Goal: Information Seeking & Learning: Learn about a topic

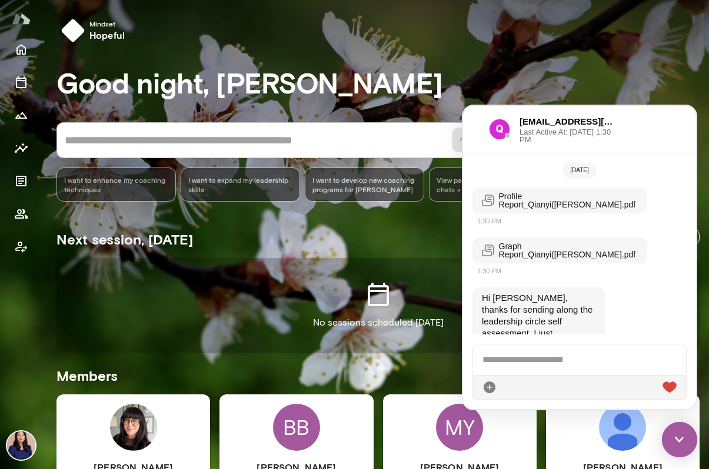
scroll to position [191, 0]
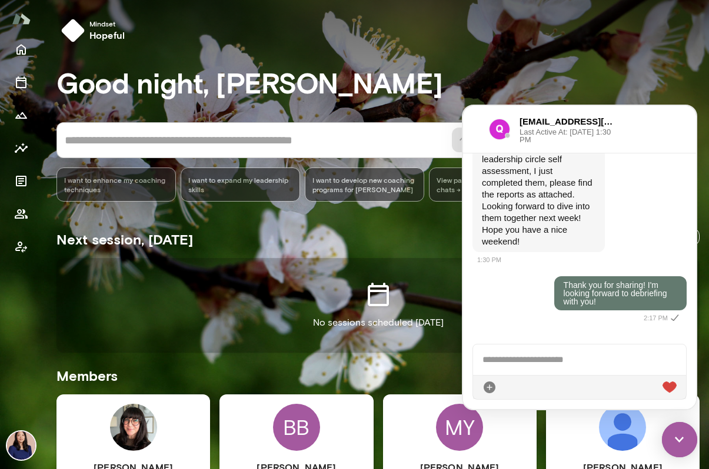
click at [678, 429] on img at bounding box center [679, 439] width 35 height 35
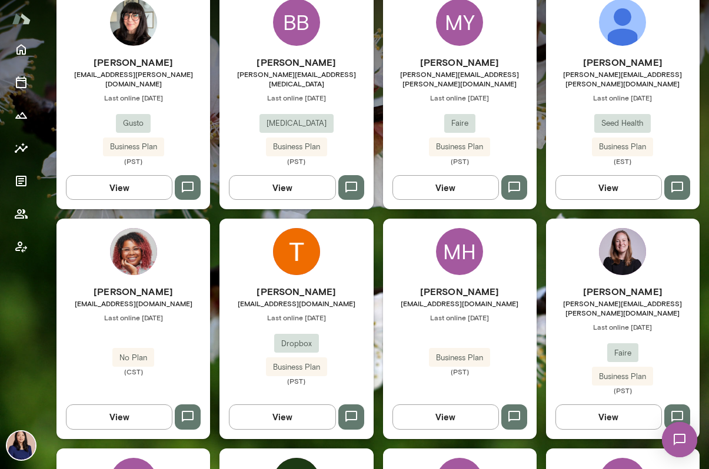
scroll to position [455, 0]
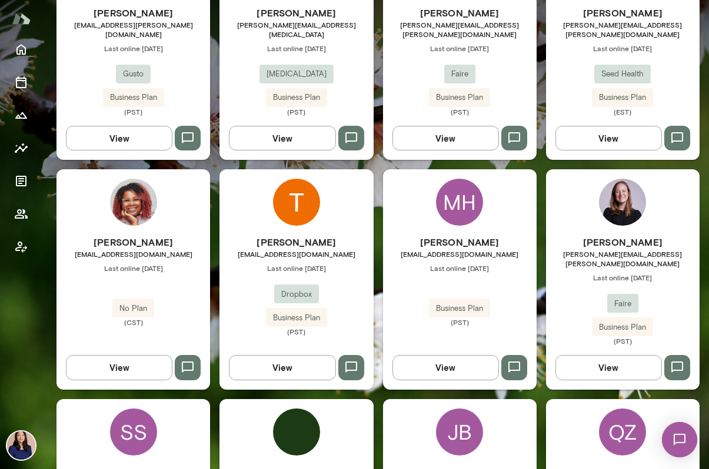
click at [141, 207] on img at bounding box center [133, 202] width 47 height 47
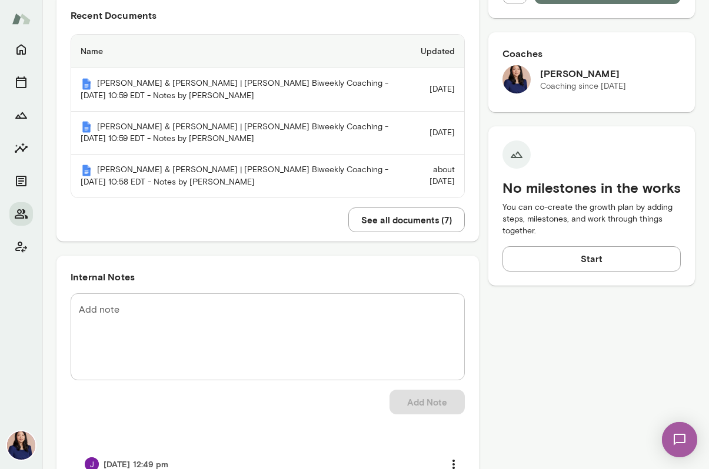
scroll to position [301, 0]
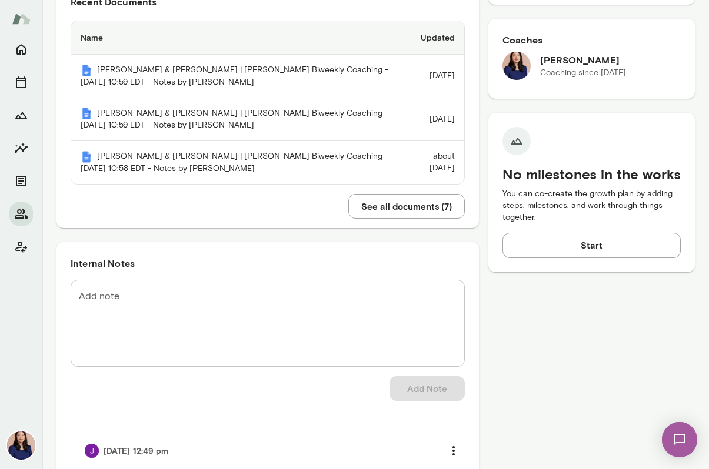
click at [399, 215] on button "See all documents ( 7 )" at bounding box center [406, 206] width 116 height 25
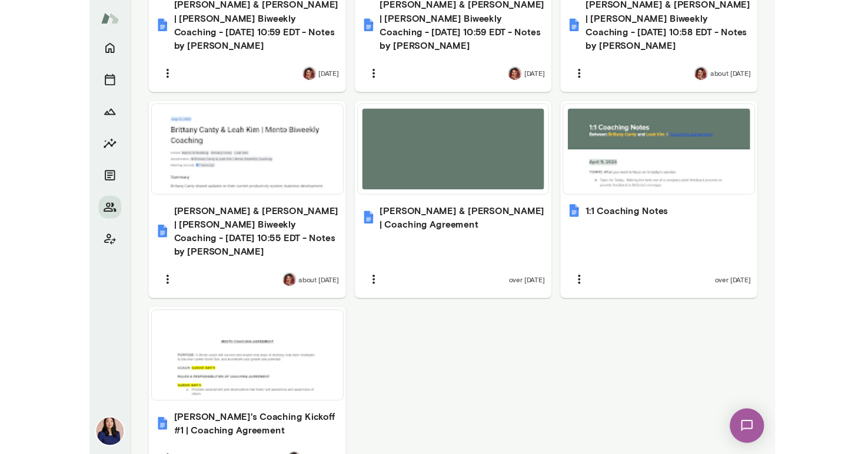
scroll to position [563, 0]
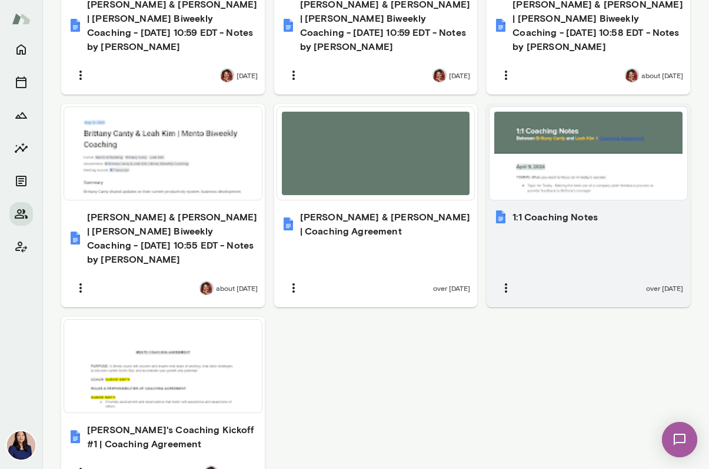
click at [562, 215] on div "1:1 Coaching Notes over [DATE]" at bounding box center [588, 255] width 204 height 105
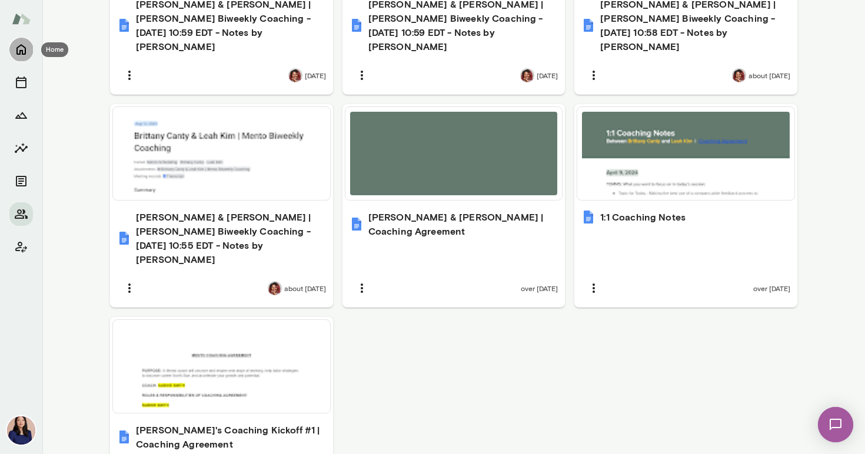
click at [25, 41] on button "Home" at bounding box center [21, 50] width 24 height 24
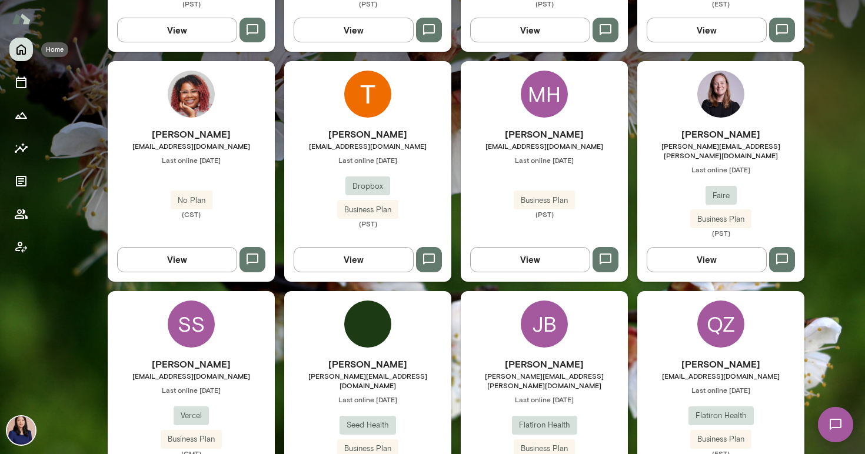
scroll to position [547, 0]
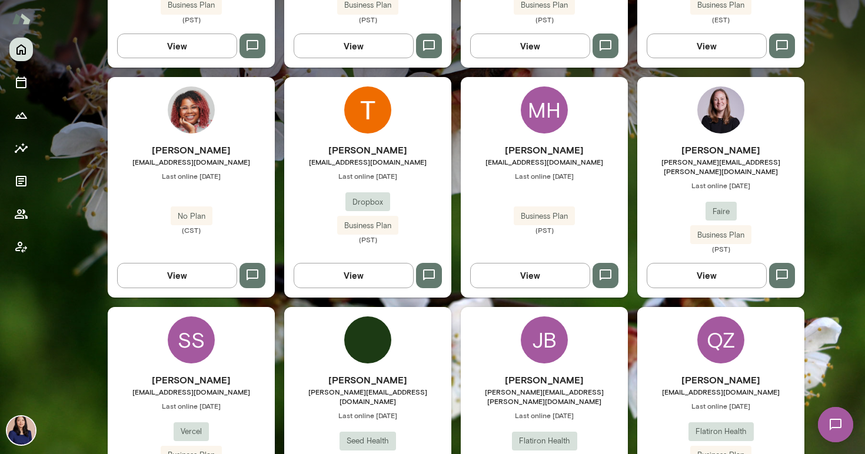
click at [379, 92] on img at bounding box center [367, 109] width 47 height 47
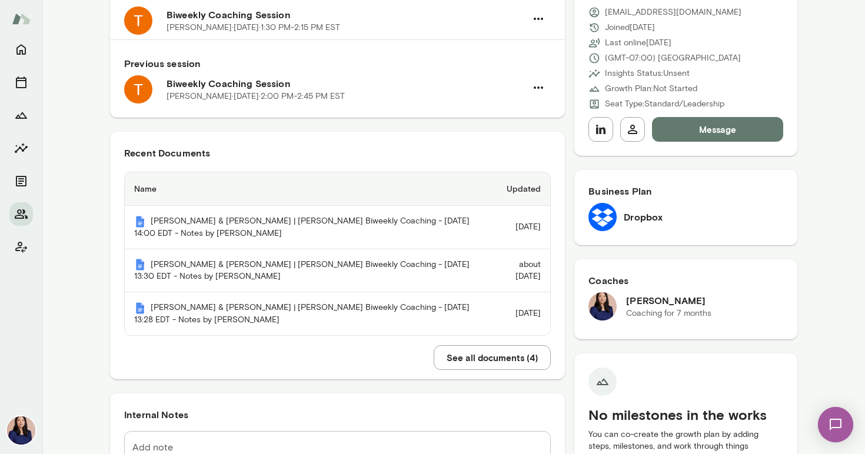
scroll to position [160, 0]
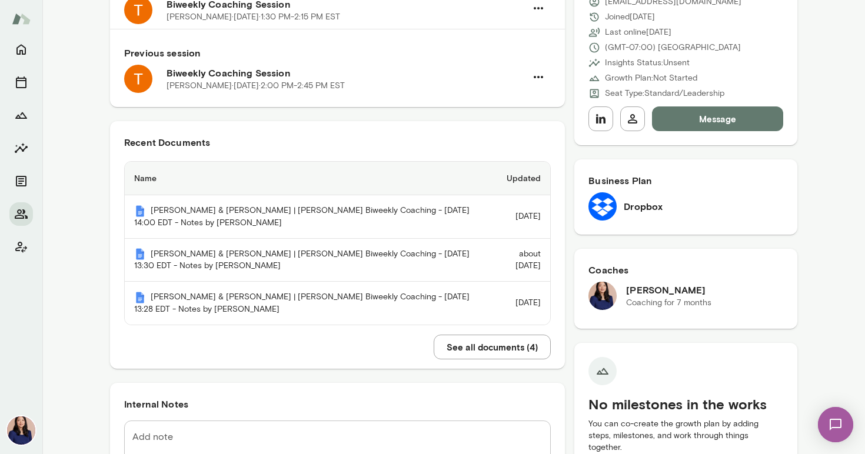
click at [455, 350] on button "See all documents ( 4 )" at bounding box center [491, 347] width 117 height 25
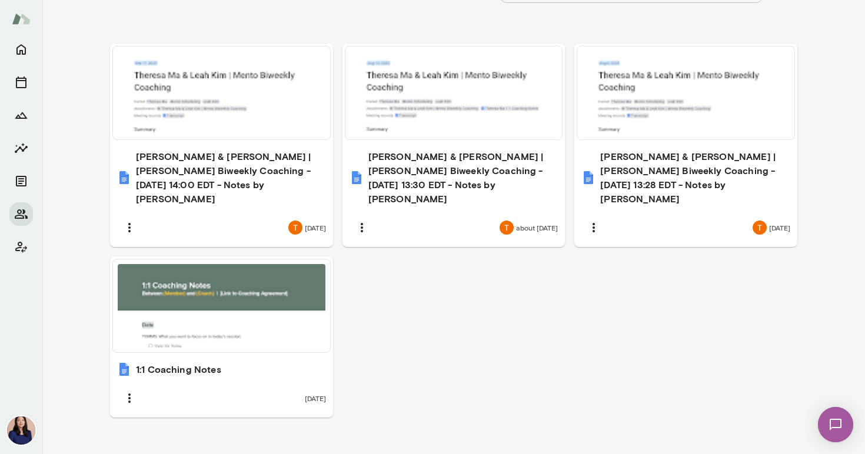
scroll to position [416, 0]
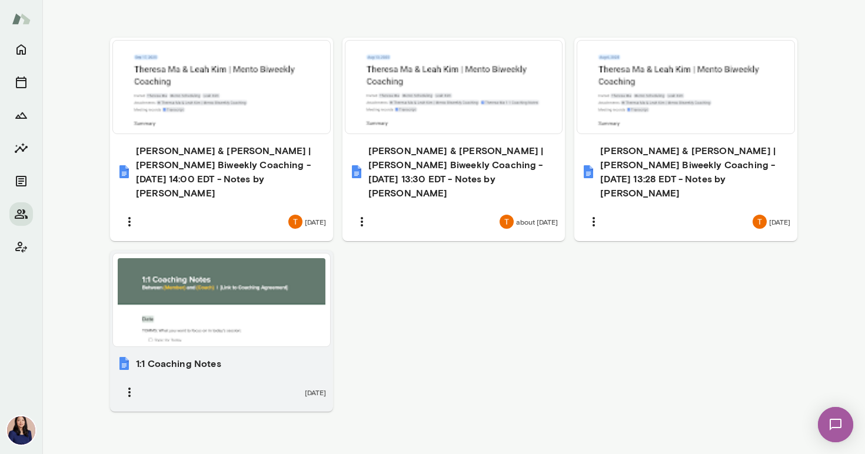
click at [256, 293] on div at bounding box center [222, 300] width 208 height 84
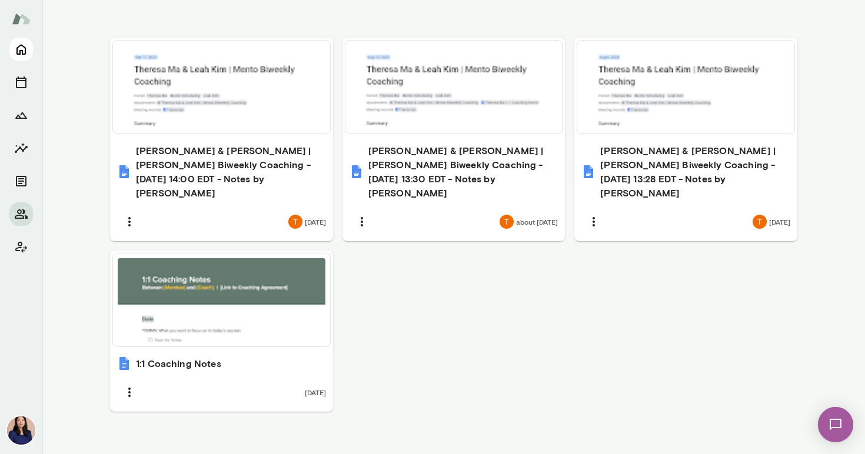
click at [24, 45] on icon "Home" at bounding box center [21, 49] width 14 height 14
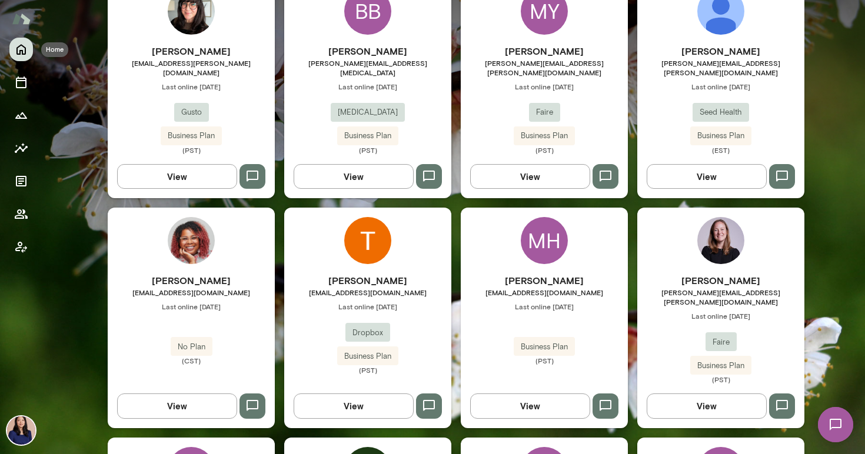
scroll to position [401, 0]
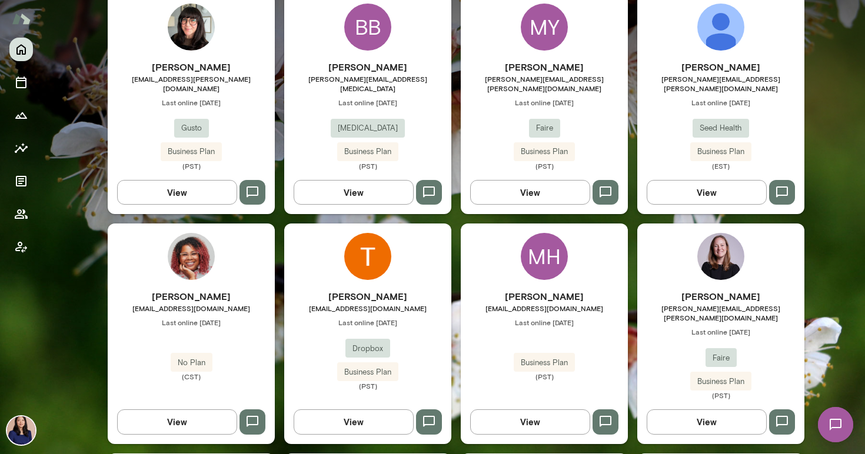
click at [708, 35] on img at bounding box center [720, 27] width 47 height 47
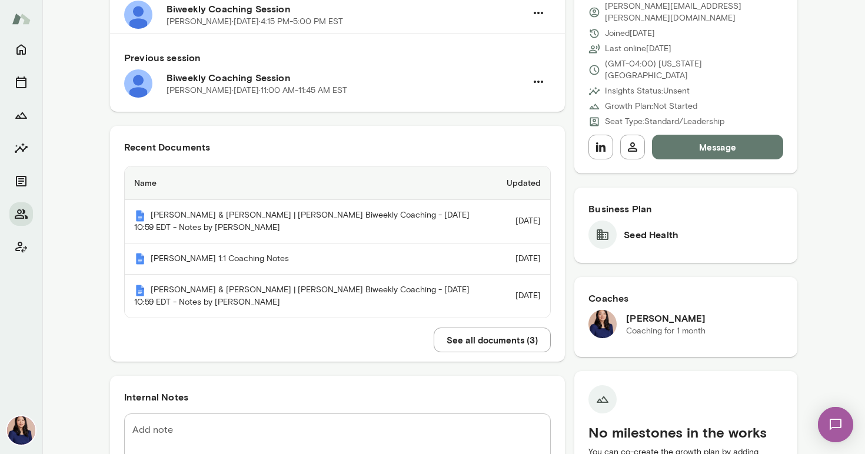
scroll to position [163, 0]
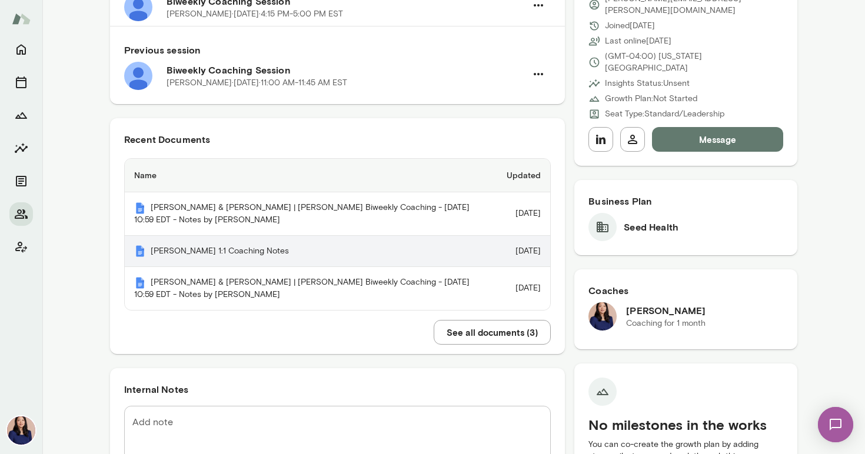
click at [193, 249] on th "[PERSON_NAME] 1:1 Coaching Notes" at bounding box center [311, 252] width 372 height 32
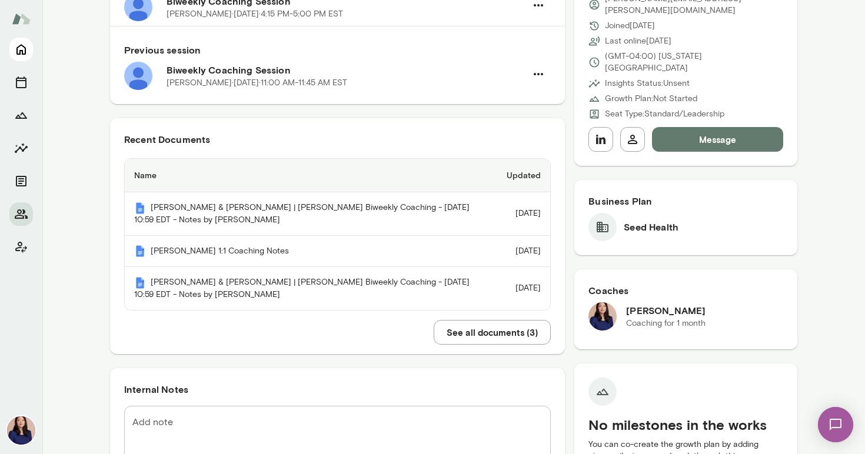
click at [24, 45] on icon "Home" at bounding box center [21, 49] width 14 height 14
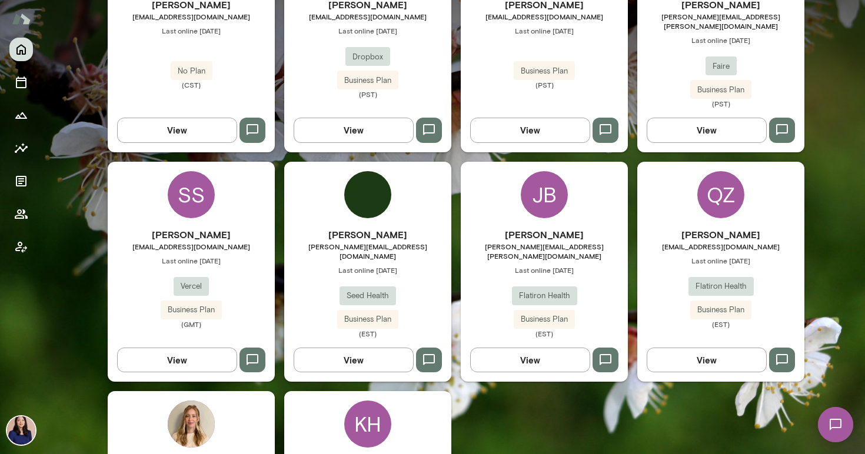
scroll to position [695, 0]
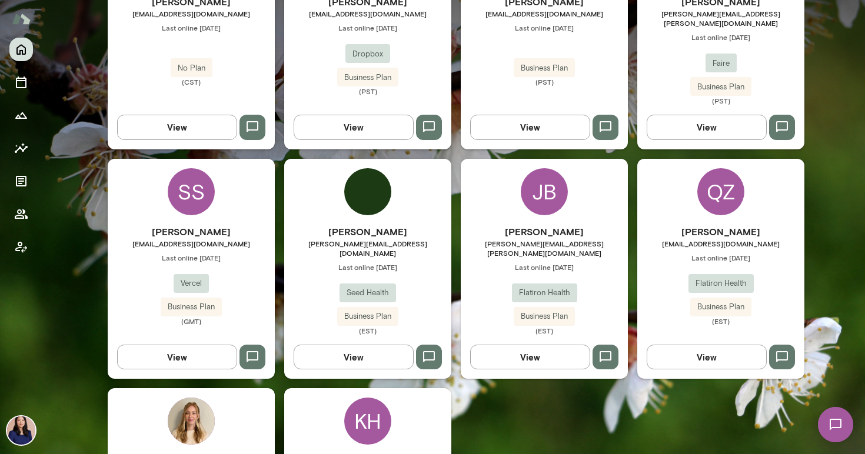
click at [361, 168] on img at bounding box center [367, 191] width 47 height 47
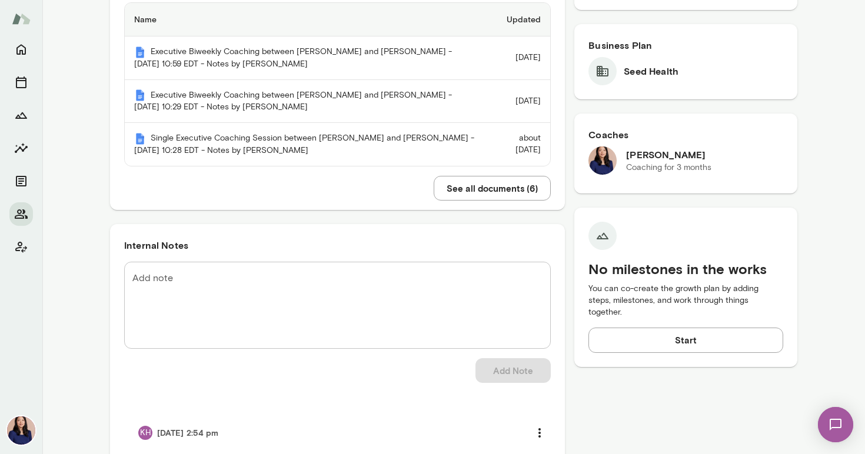
click at [458, 194] on button "See all documents ( 6 )" at bounding box center [491, 188] width 117 height 25
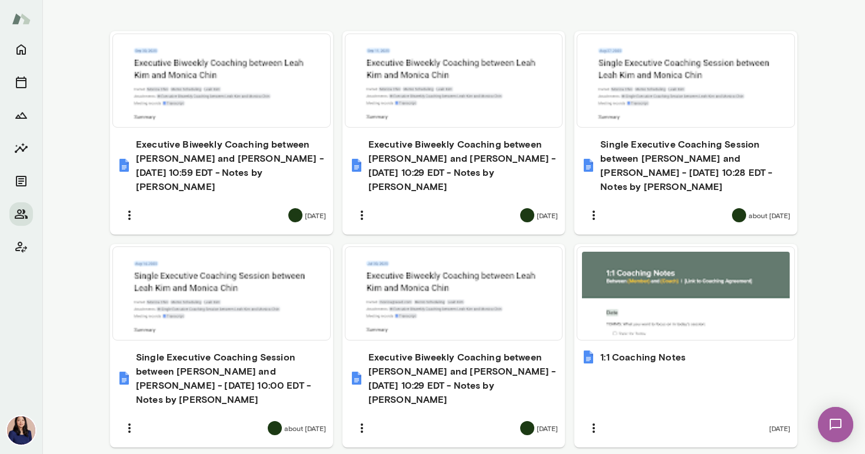
scroll to position [445, 0]
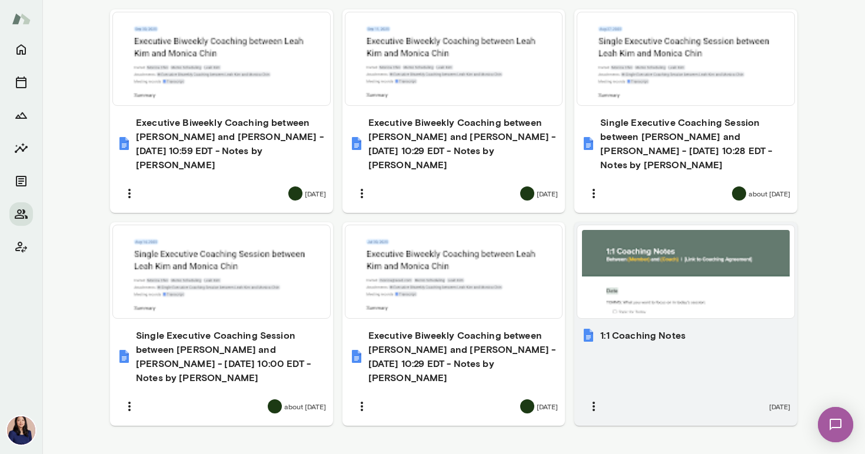
click at [633, 249] on div at bounding box center [686, 272] width 208 height 84
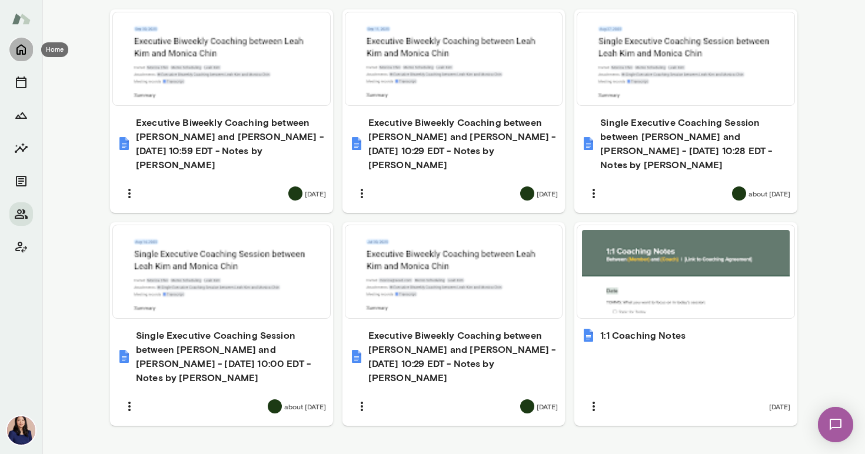
click at [23, 54] on icon "Home" at bounding box center [20, 50] width 9 height 11
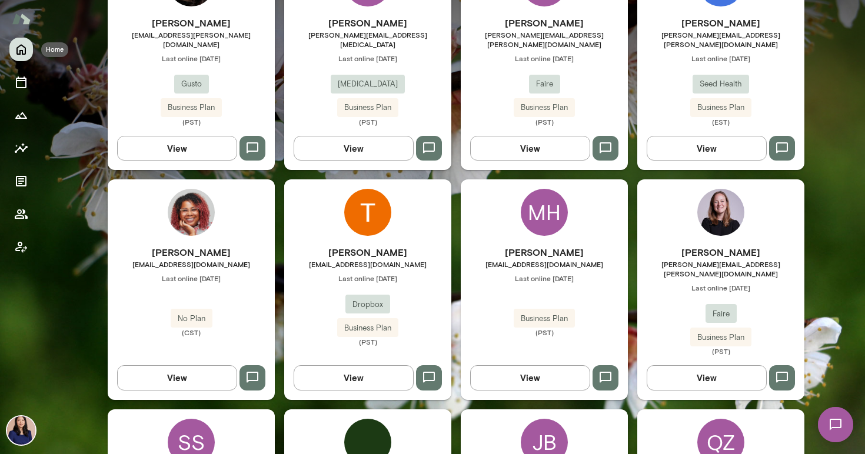
scroll to position [429, 0]
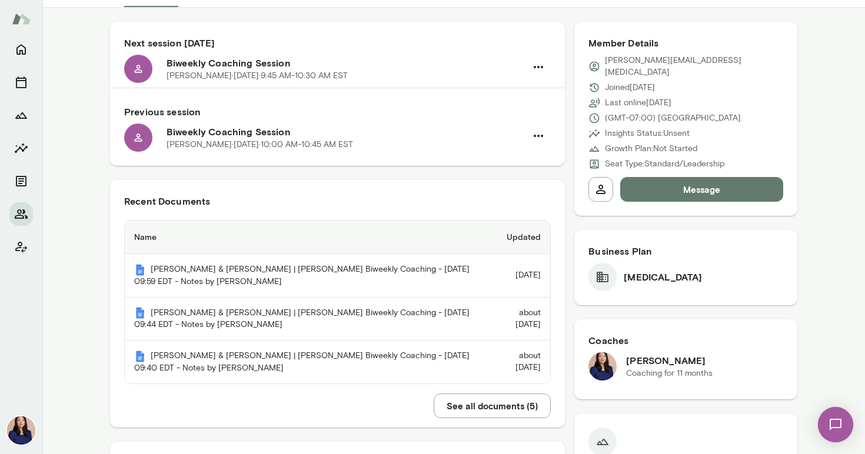
scroll to position [126, 0]
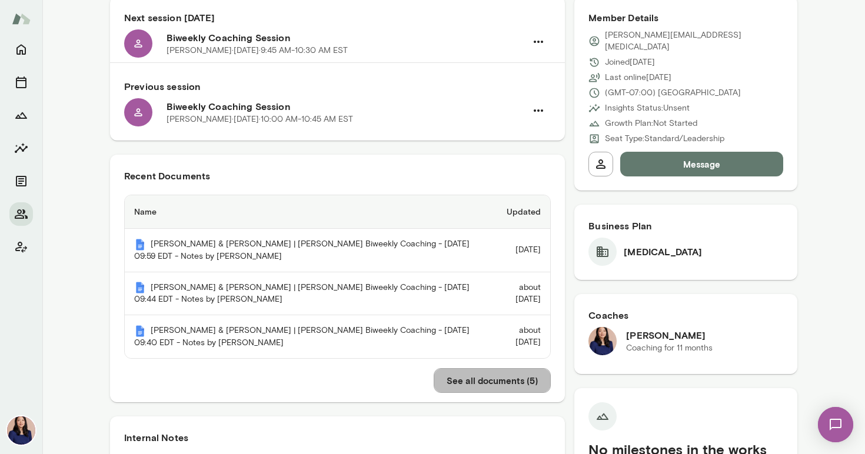
click at [483, 380] on button "See all documents ( 5 )" at bounding box center [491, 380] width 117 height 25
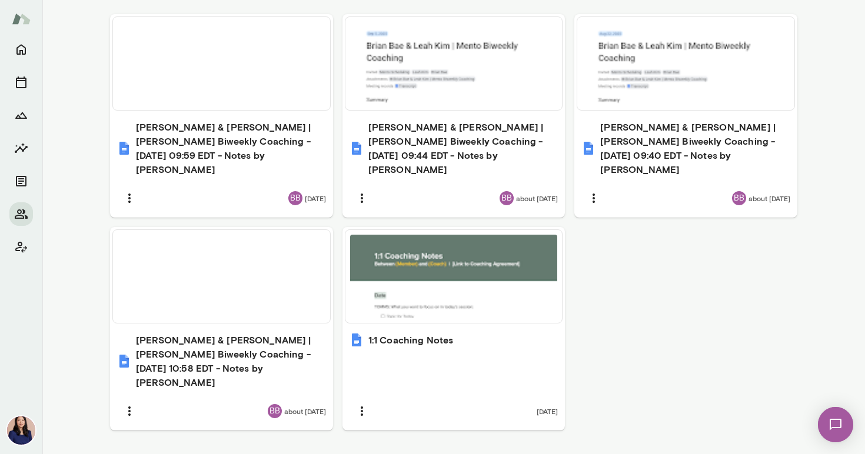
scroll to position [445, 0]
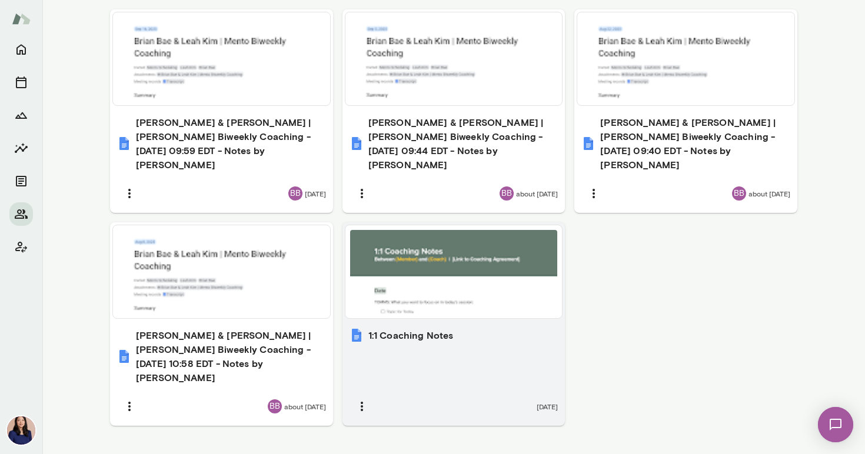
click at [439, 283] on div at bounding box center [454, 272] width 208 height 84
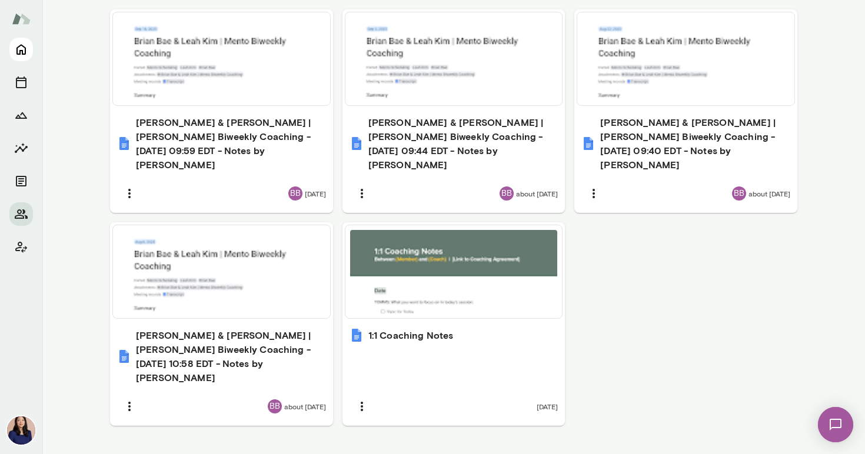
click at [25, 49] on icon "Home" at bounding box center [20, 50] width 9 height 11
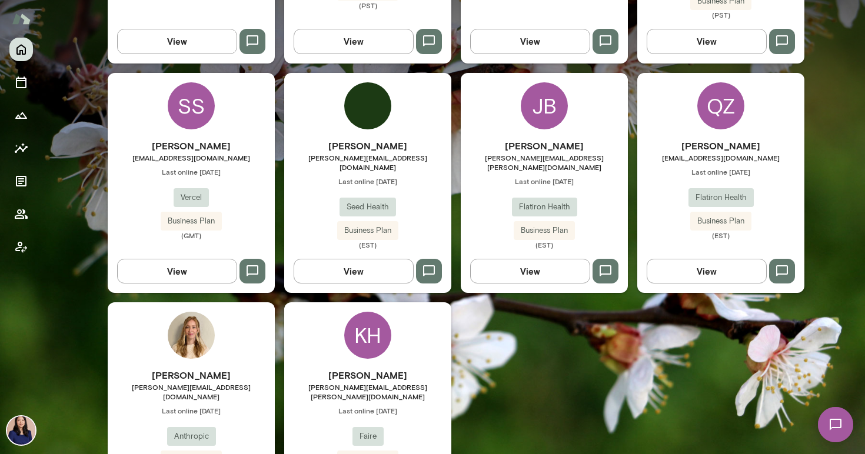
scroll to position [785, 0]
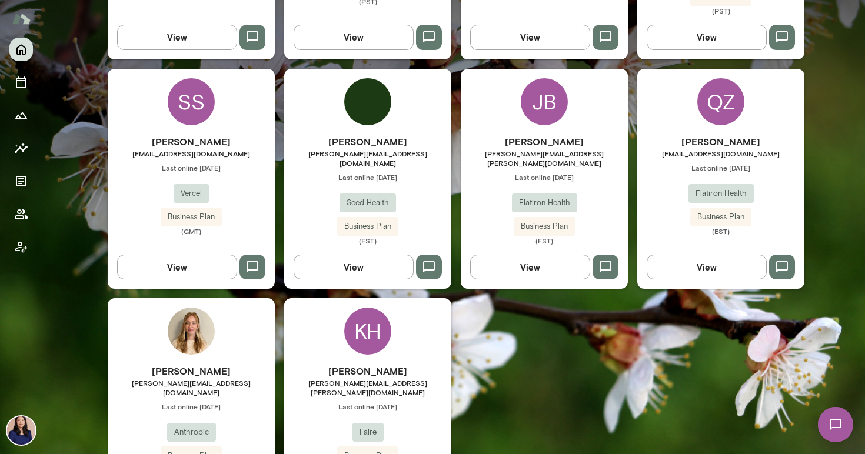
click at [708, 85] on div "QZ" at bounding box center [720, 101] width 47 height 47
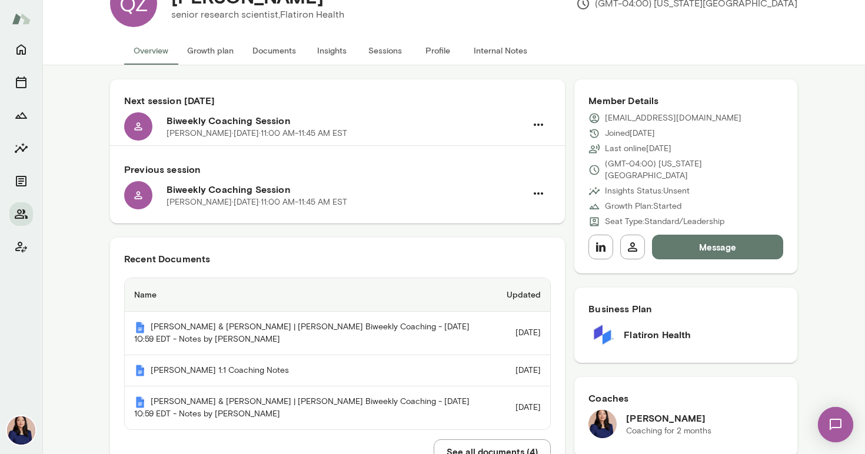
scroll to position [91, 0]
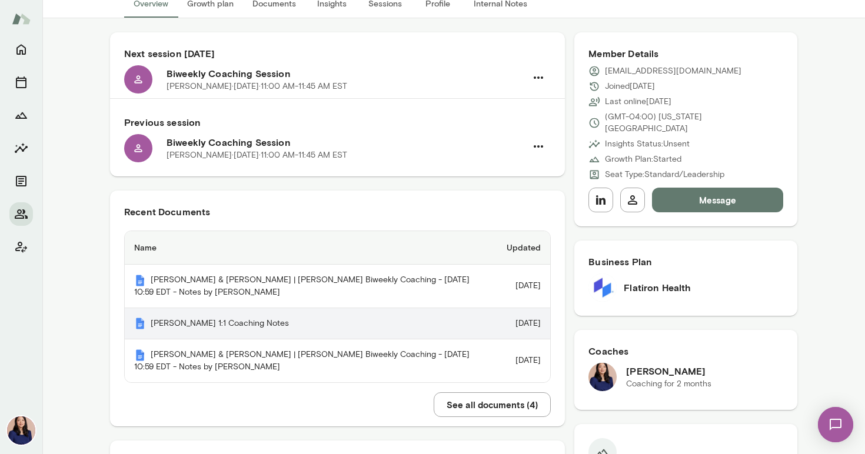
click at [230, 340] on th "[PERSON_NAME] 1:1 Coaching Notes" at bounding box center [311, 324] width 372 height 32
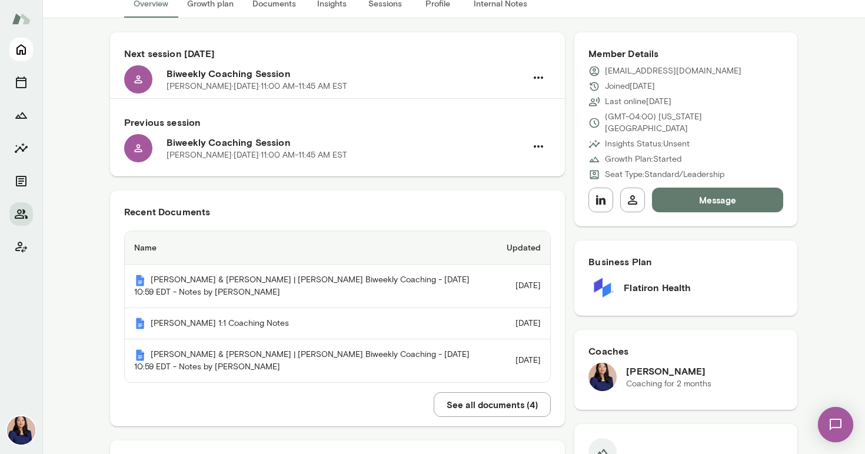
click at [23, 51] on icon "Home" at bounding box center [21, 49] width 14 height 14
